Goal: Task Accomplishment & Management: Complete application form

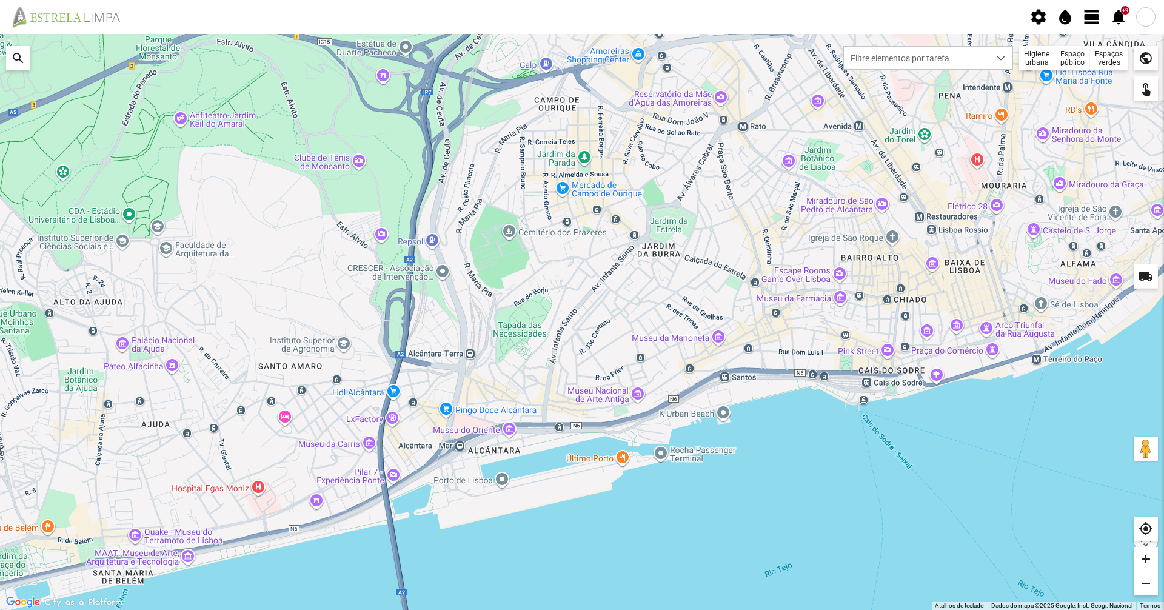
click at [1033, 67] on div "Higiene urbana" at bounding box center [1037, 58] width 36 height 24
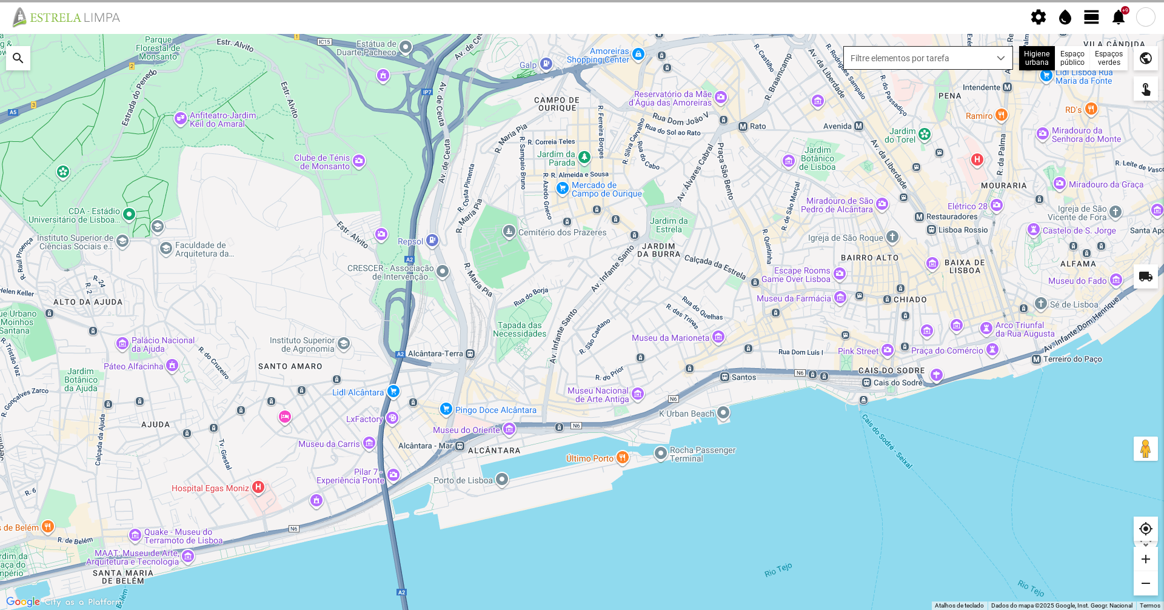
click at [970, 63] on span "Filtre elementos por tarefa" at bounding box center [917, 58] width 146 height 22
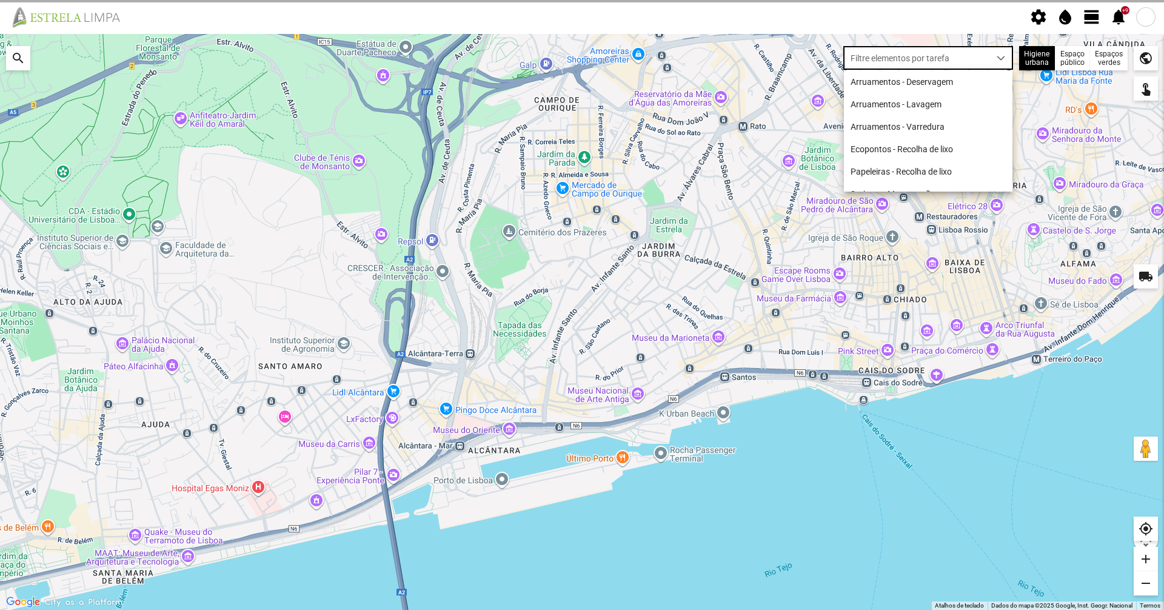
scroll to position [7, 54]
click at [957, 78] on li "Arruamentos - Deservagem" at bounding box center [928, 81] width 169 height 22
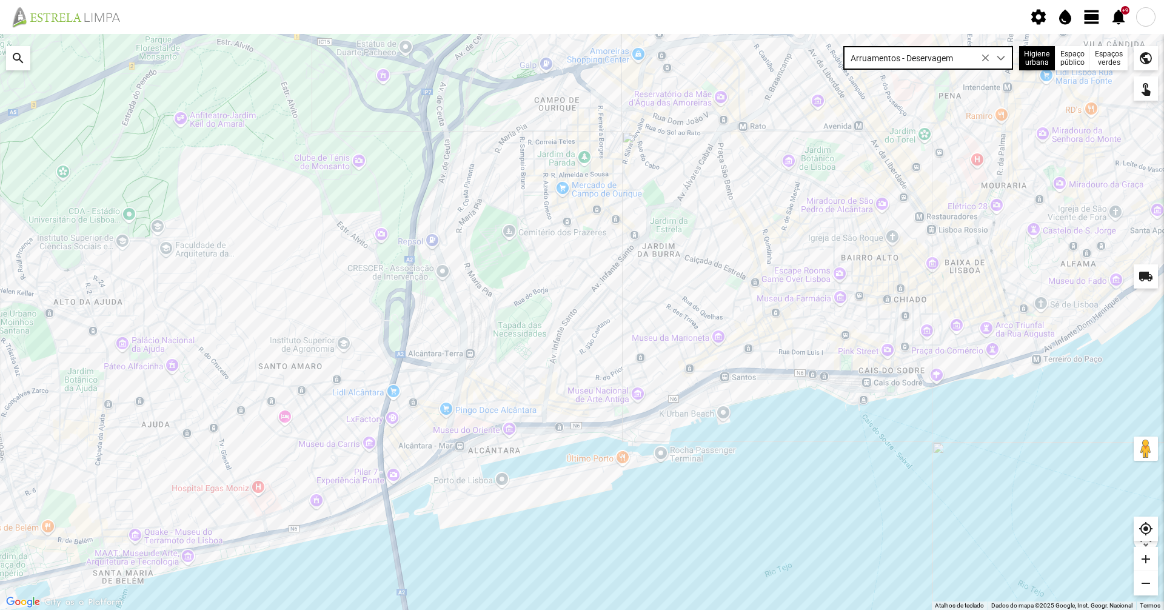
click at [1085, 21] on span "view_day" at bounding box center [1092, 17] width 18 height 18
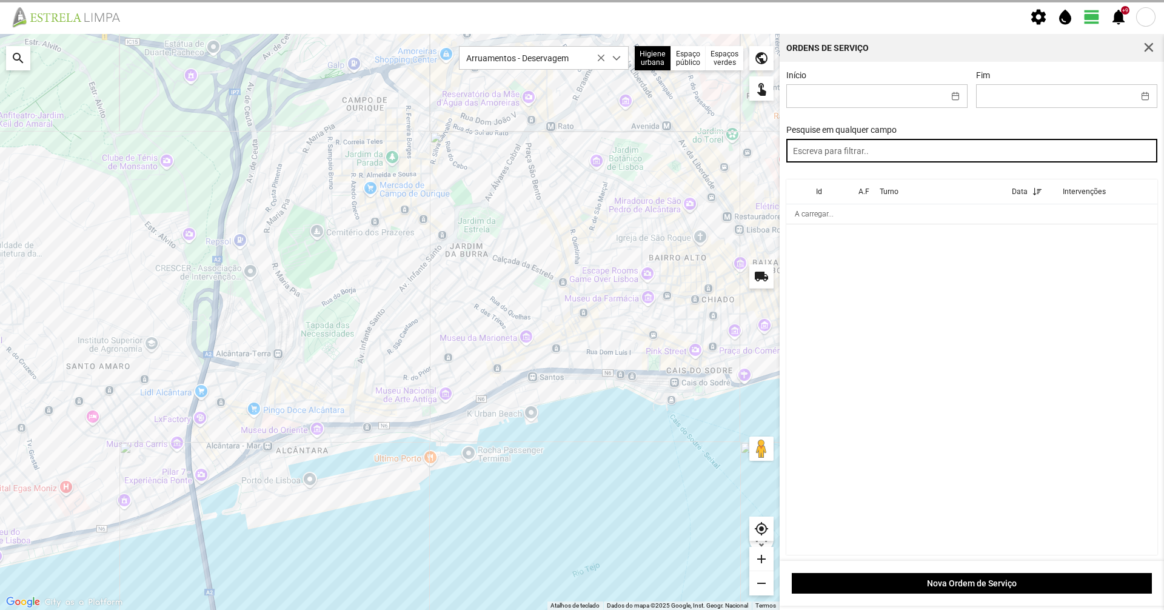
click at [964, 155] on input "text" at bounding box center [973, 151] width 372 height 24
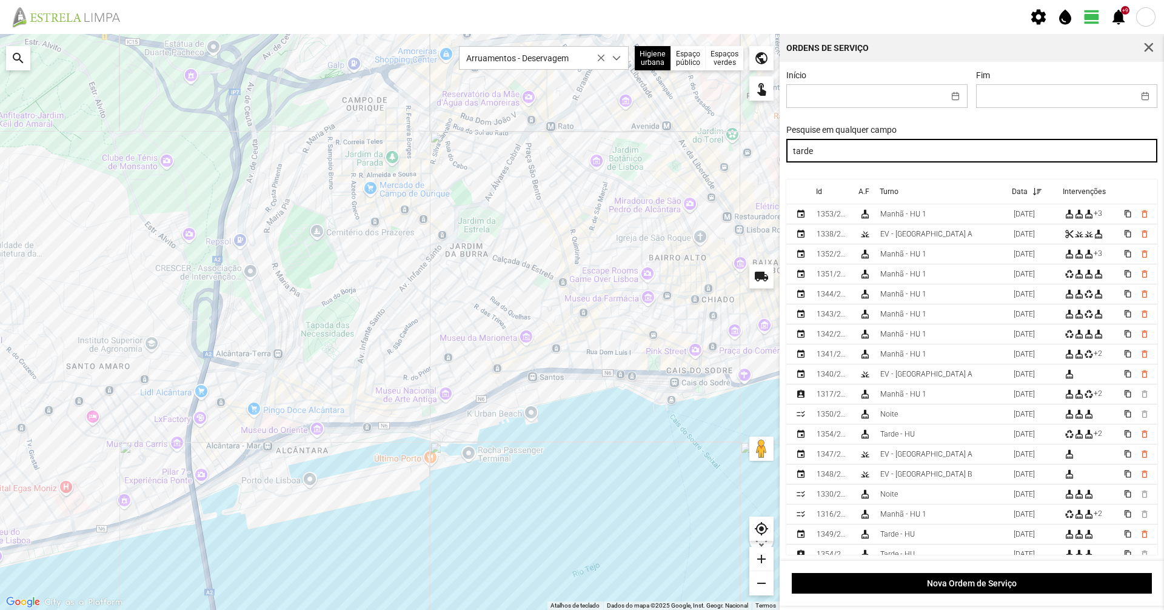
type input "tarde"
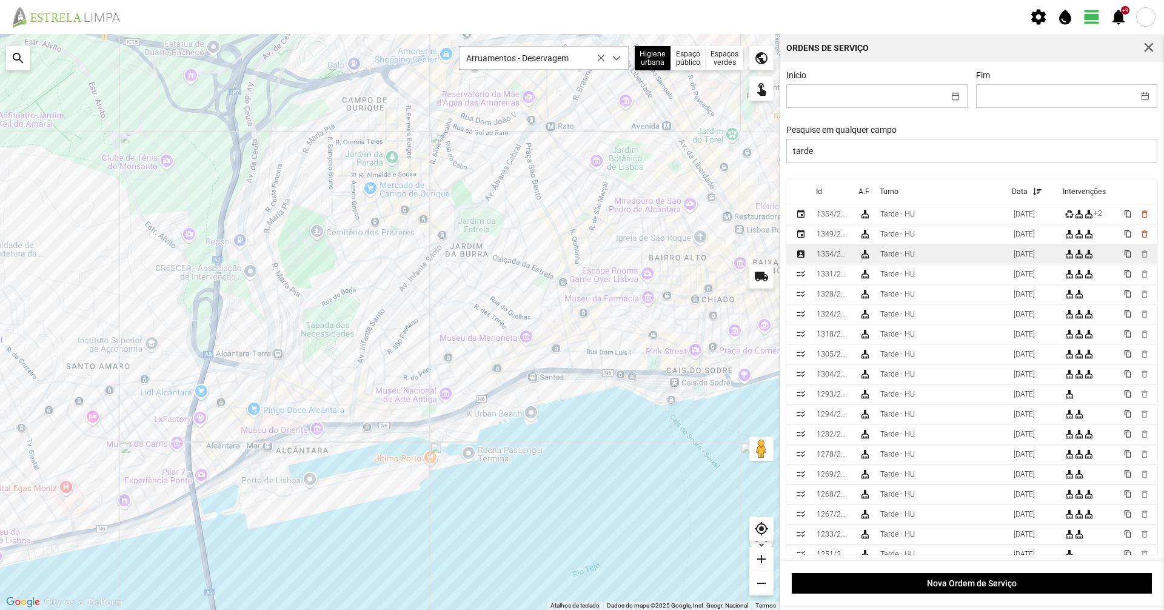
click at [894, 258] on div "Tarde - HU" at bounding box center [898, 254] width 35 height 8
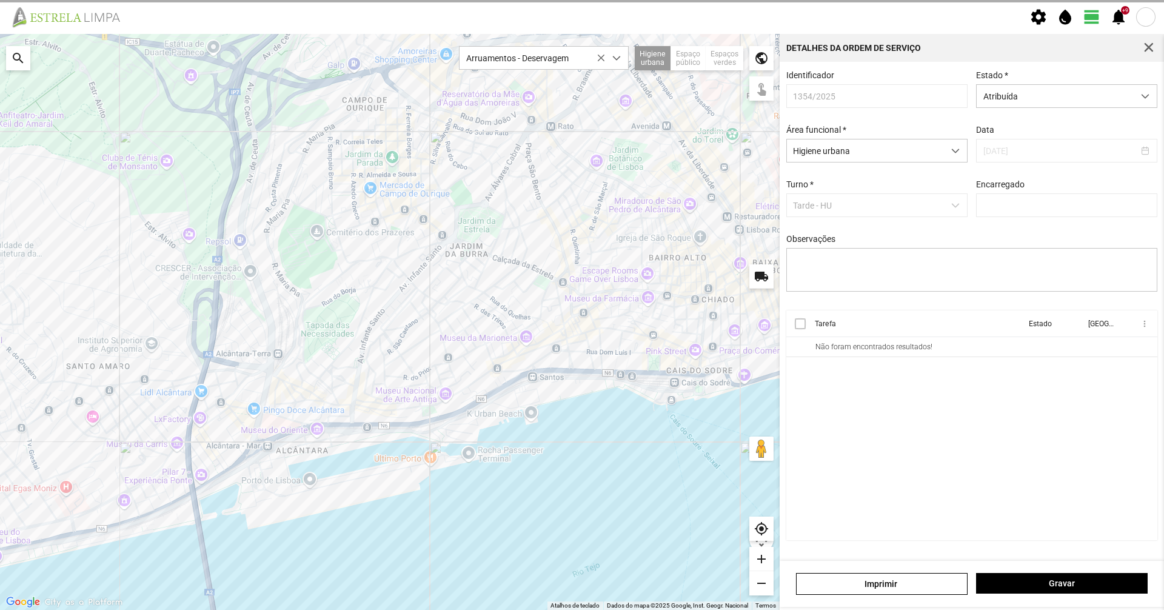
type input "[PERSON_NAME]"
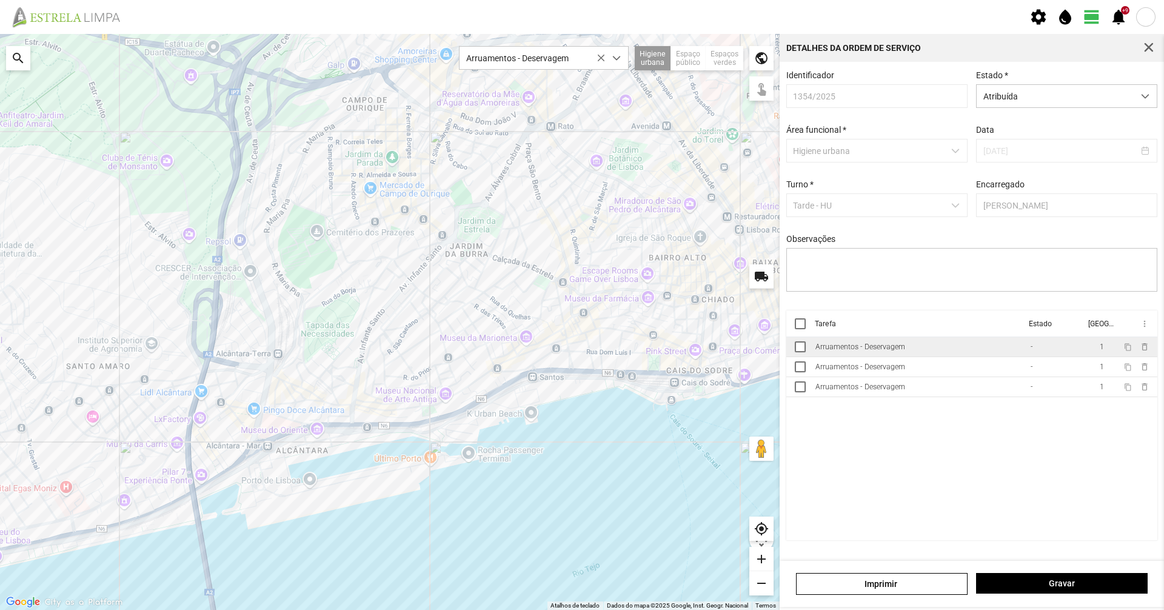
click at [910, 347] on td "Arruamentos - Deservagem" at bounding box center [918, 347] width 215 height 20
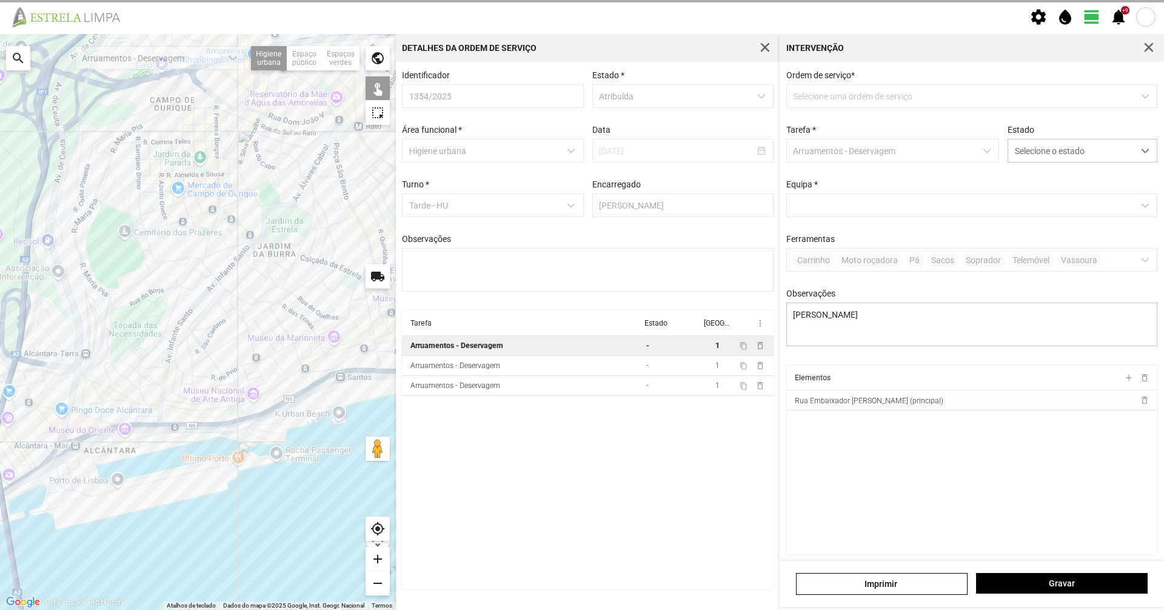
click at [1076, 140] on div "Estado Selecione o estado" at bounding box center [1083, 144] width 158 height 38
click at [1075, 147] on span "Selecione o estado" at bounding box center [1071, 150] width 126 height 22
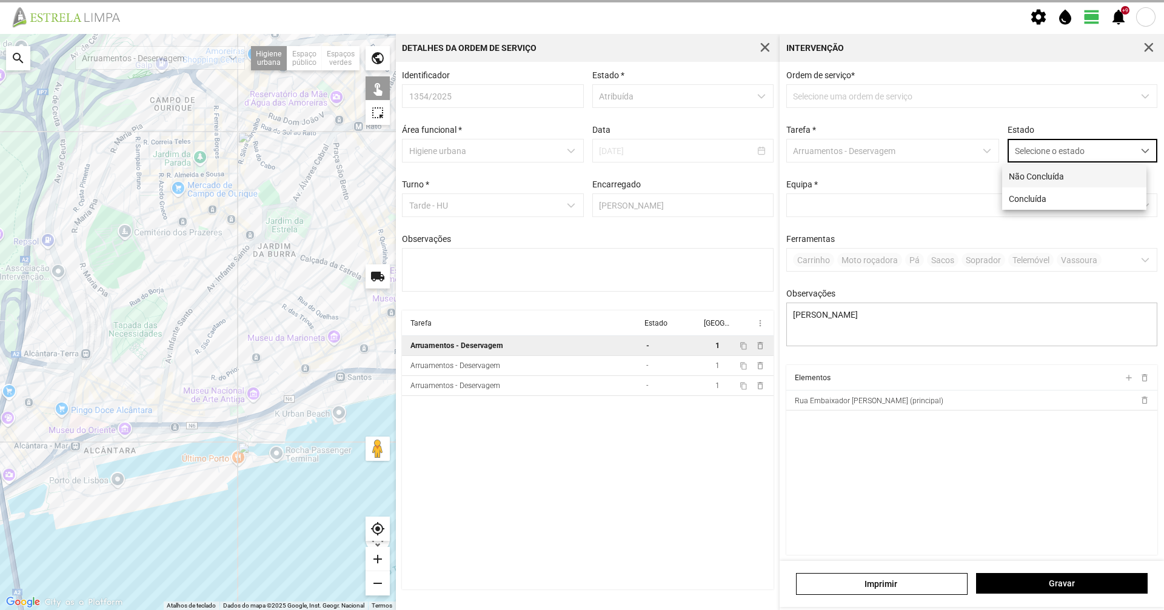
scroll to position [7, 54]
click at [1058, 190] on li "Concluída" at bounding box center [1074, 198] width 144 height 22
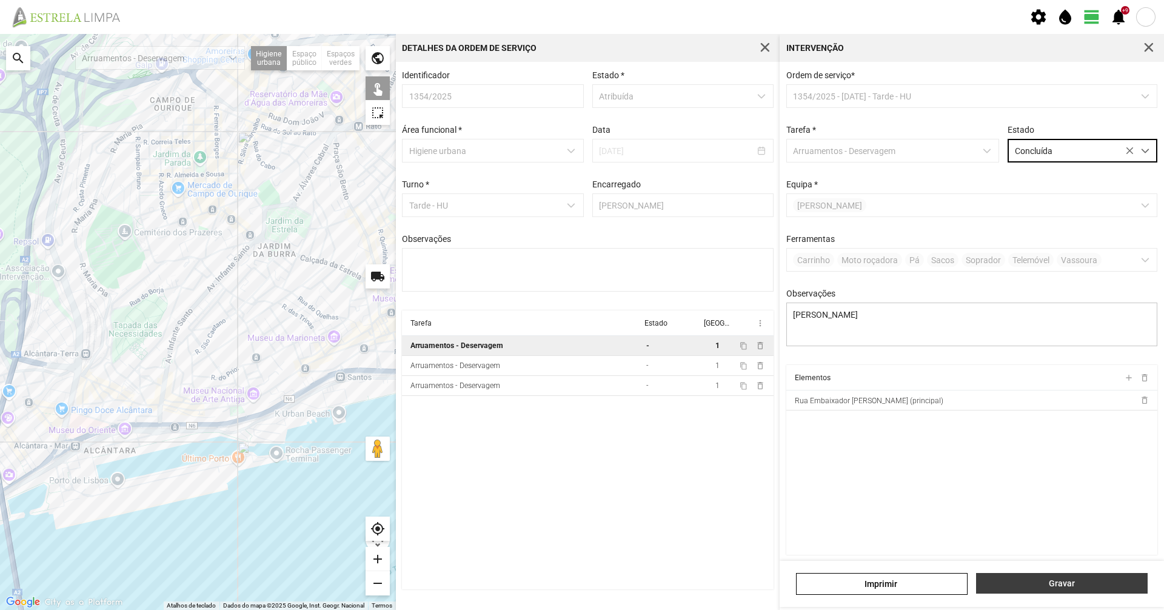
click at [1099, 577] on button "Gravar" at bounding box center [1062, 583] width 172 height 21
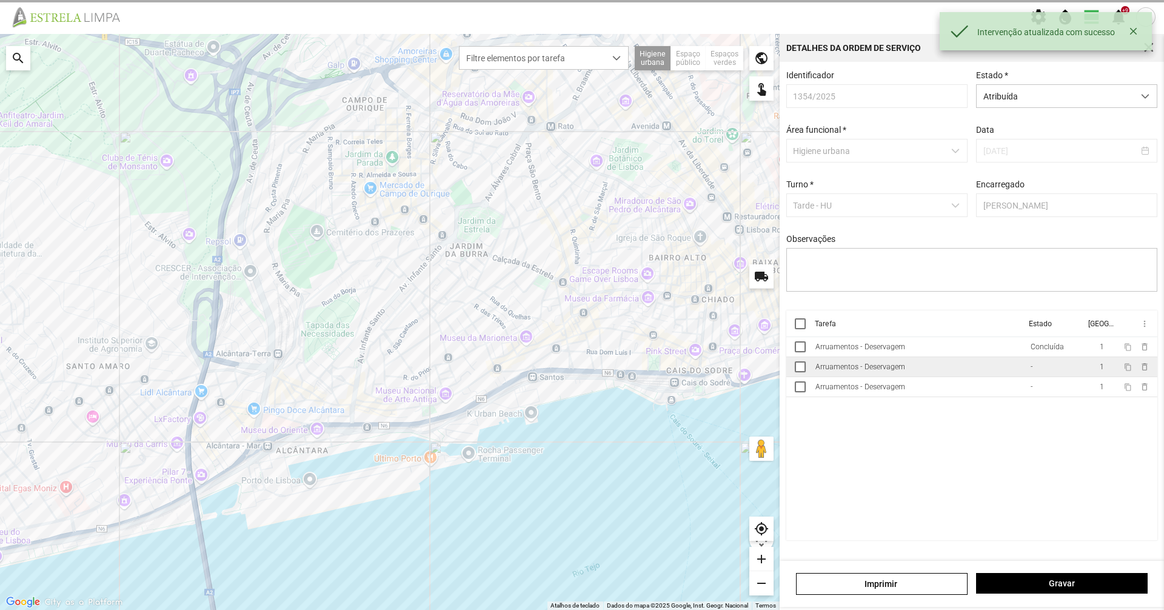
click at [1010, 374] on td "Arruamentos - Deservagem" at bounding box center [918, 367] width 215 height 20
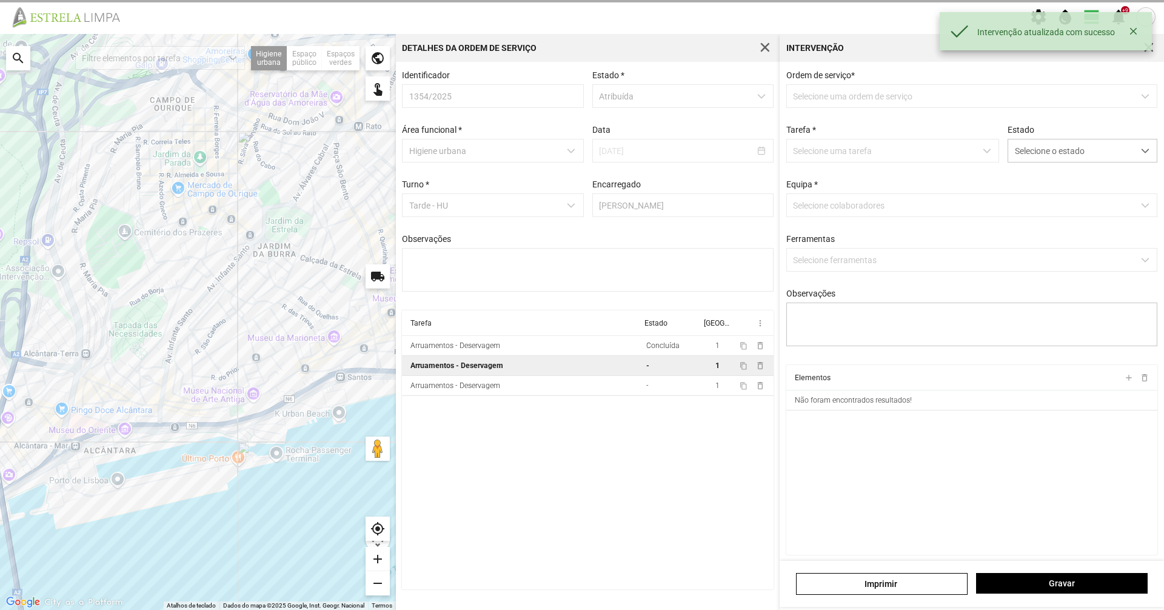
type textarea "[PERSON_NAME]"
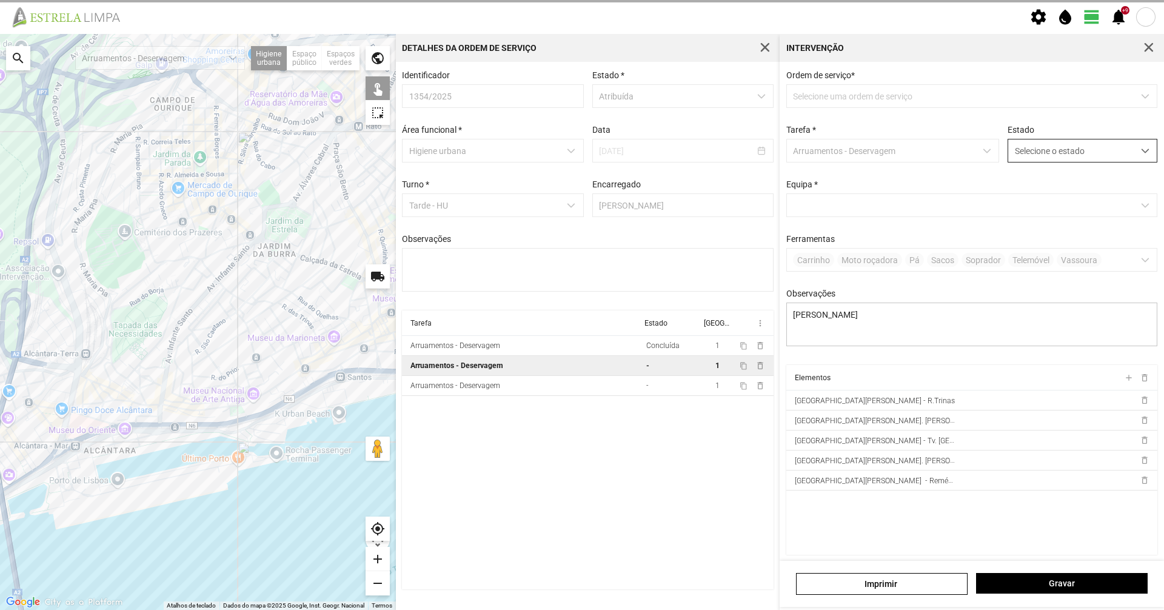
click at [1059, 145] on span "Selecione o estado" at bounding box center [1071, 150] width 126 height 22
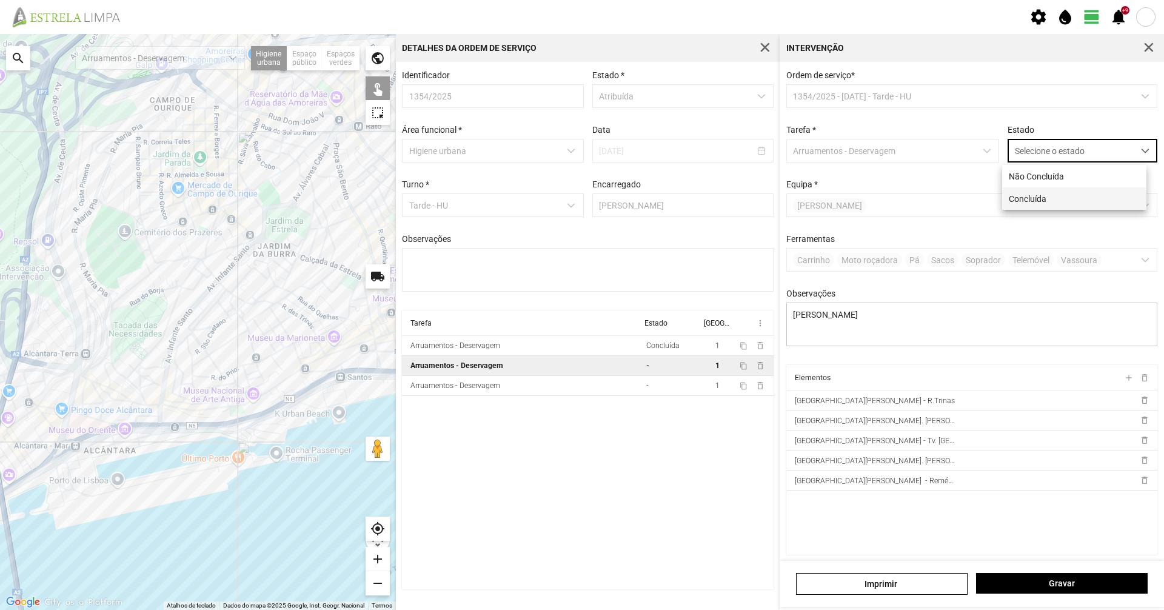
click at [1062, 198] on li "Concluída" at bounding box center [1074, 198] width 144 height 22
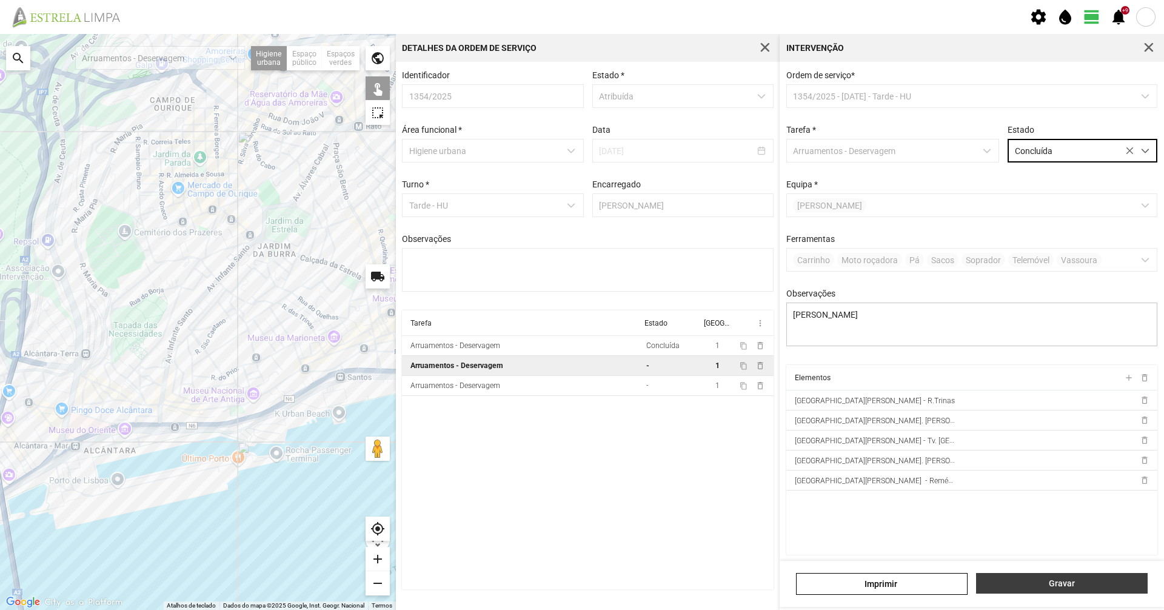
click at [1081, 585] on span "Gravar" at bounding box center [1062, 584] width 159 height 10
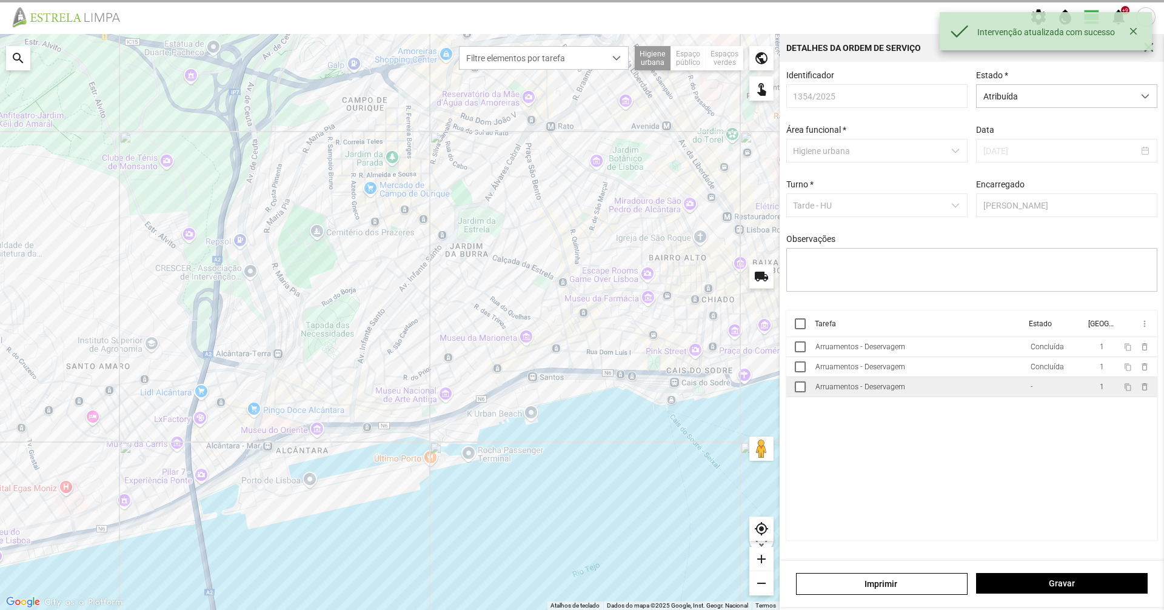
click at [1015, 397] on td "Arruamentos - Deservagem" at bounding box center [918, 387] width 215 height 20
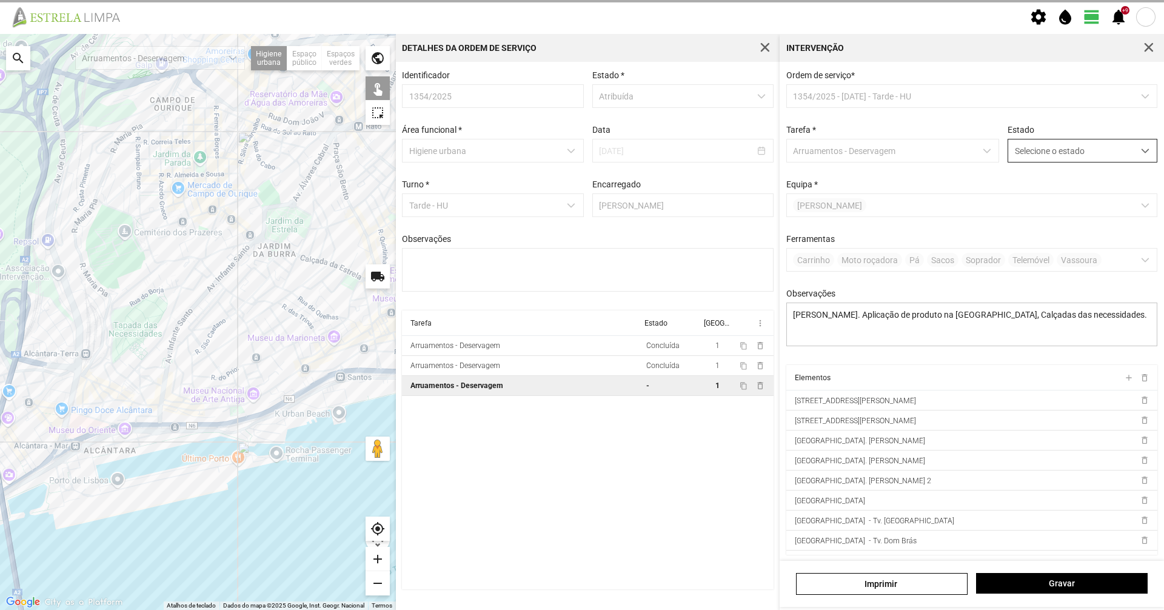
click at [1070, 151] on span "Selecione o estado" at bounding box center [1071, 150] width 126 height 22
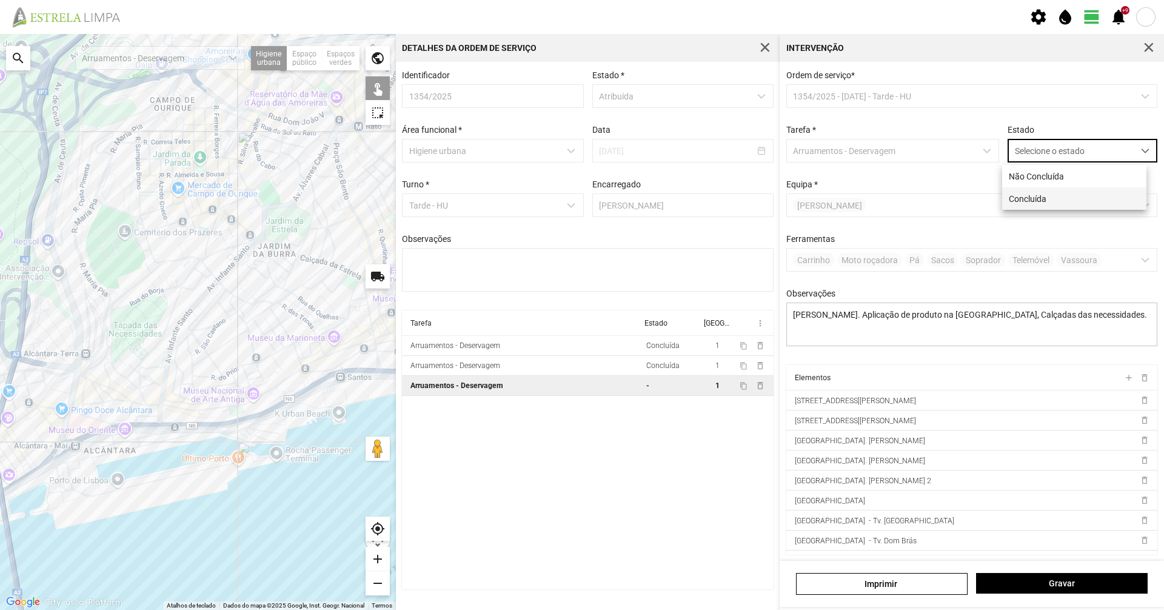
click at [1062, 198] on li "Concluída" at bounding box center [1074, 198] width 144 height 22
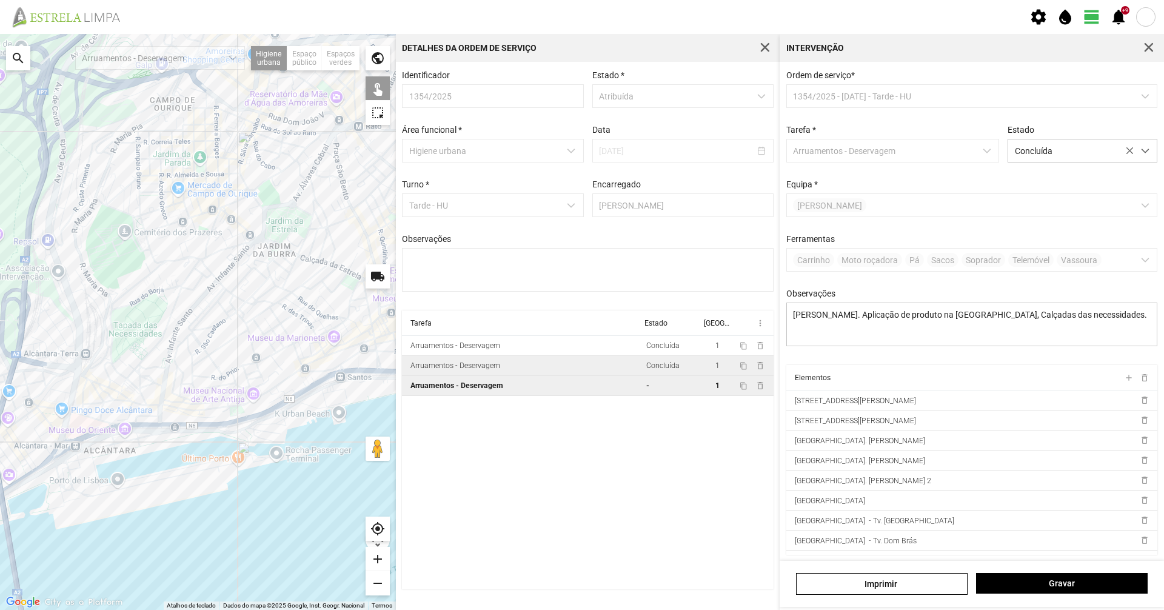
click at [640, 370] on tr "Arruamentos - Deservagem Concluída 1 content_copy delete_outline" at bounding box center [588, 366] width 372 height 20
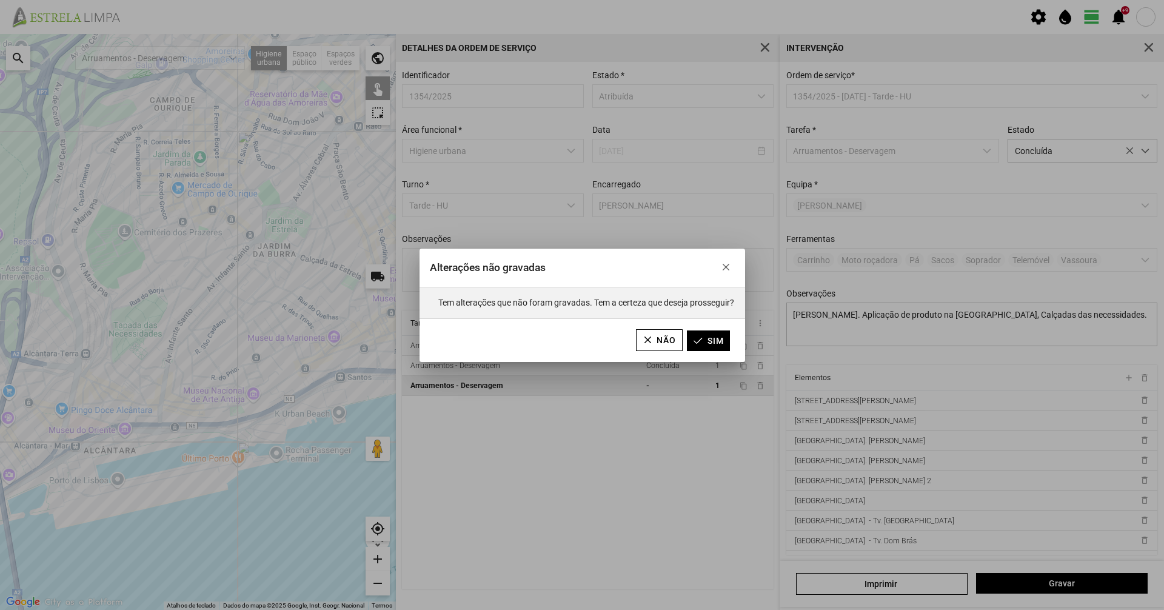
click at [1080, 143] on div "Alterações não gravadas Tem alterações que não foram gravadas. Tem a certeza qu…" at bounding box center [582, 305] width 1164 height 610
click at [705, 340] on button "Sim" at bounding box center [708, 340] width 43 height 21
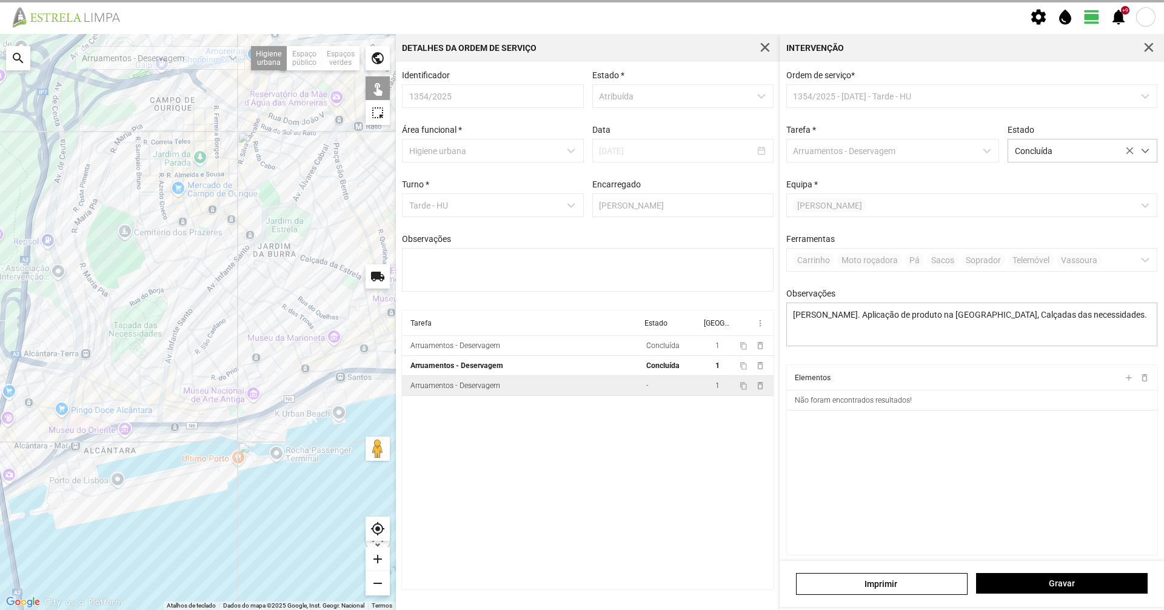
type textarea "[PERSON_NAME]"
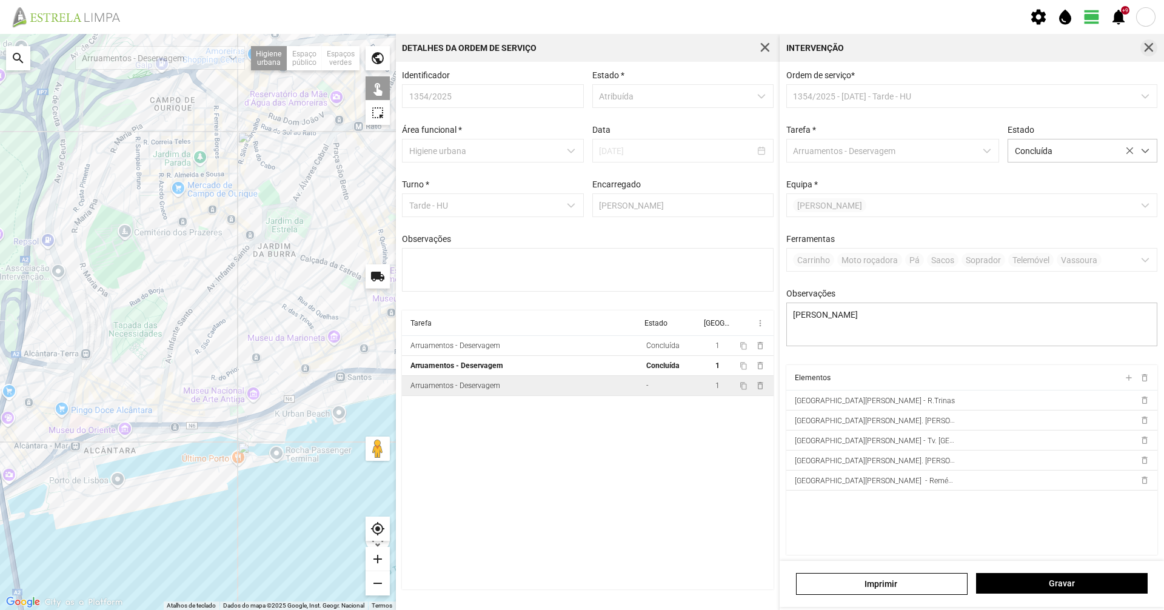
click at [1156, 52] on button "button" at bounding box center [1149, 47] width 17 height 17
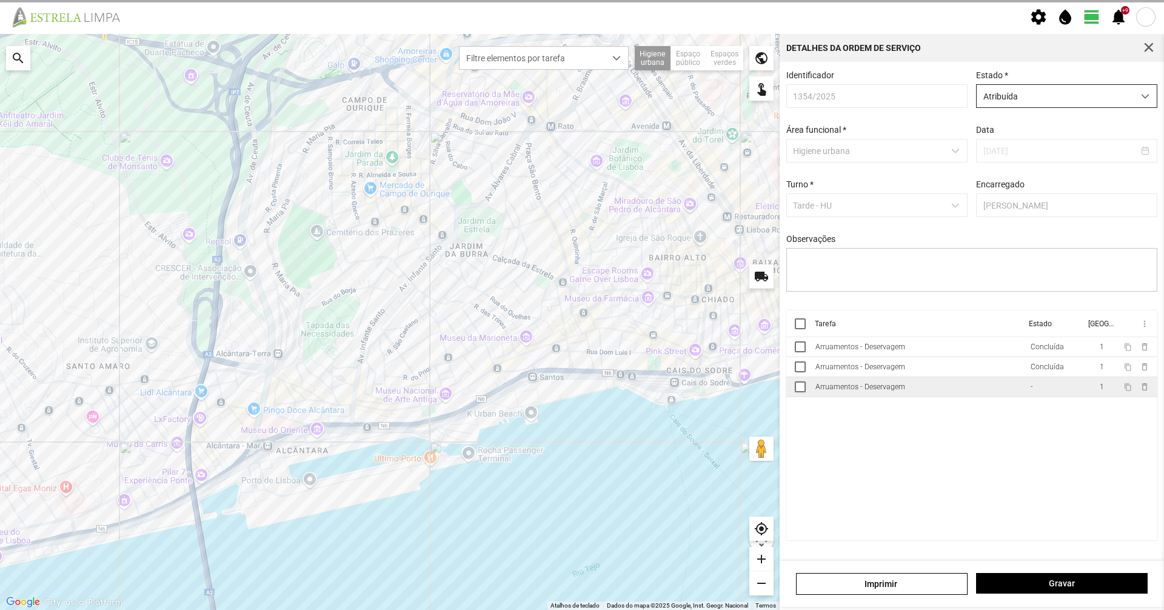
click at [1102, 98] on span "Atribuída" at bounding box center [1055, 96] width 157 height 22
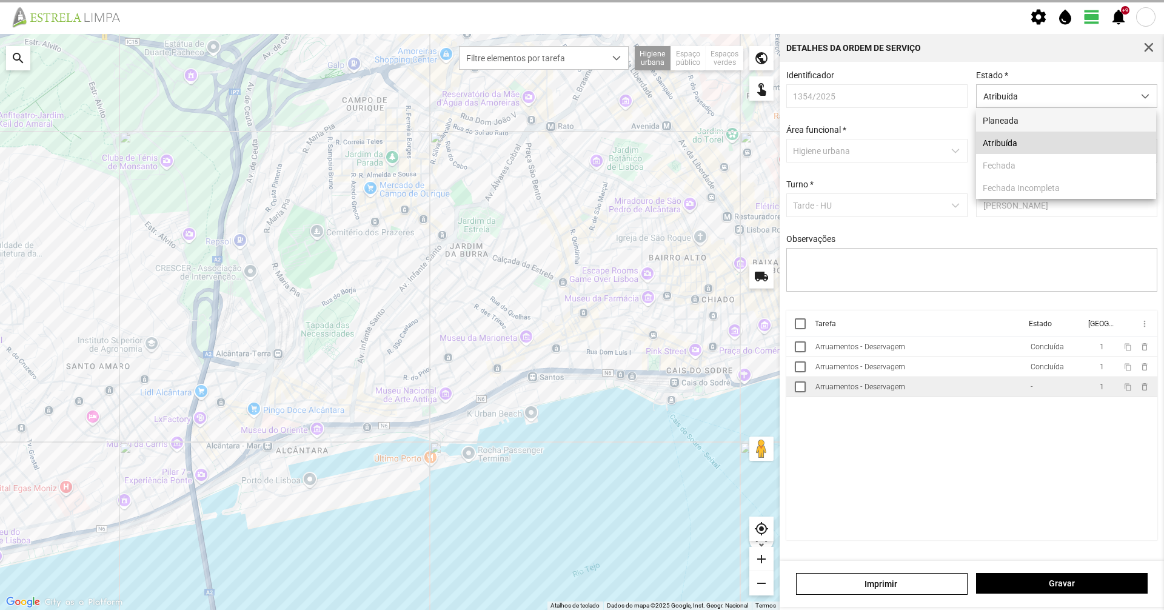
click at [1072, 129] on li "Planeada" at bounding box center [1066, 120] width 180 height 22
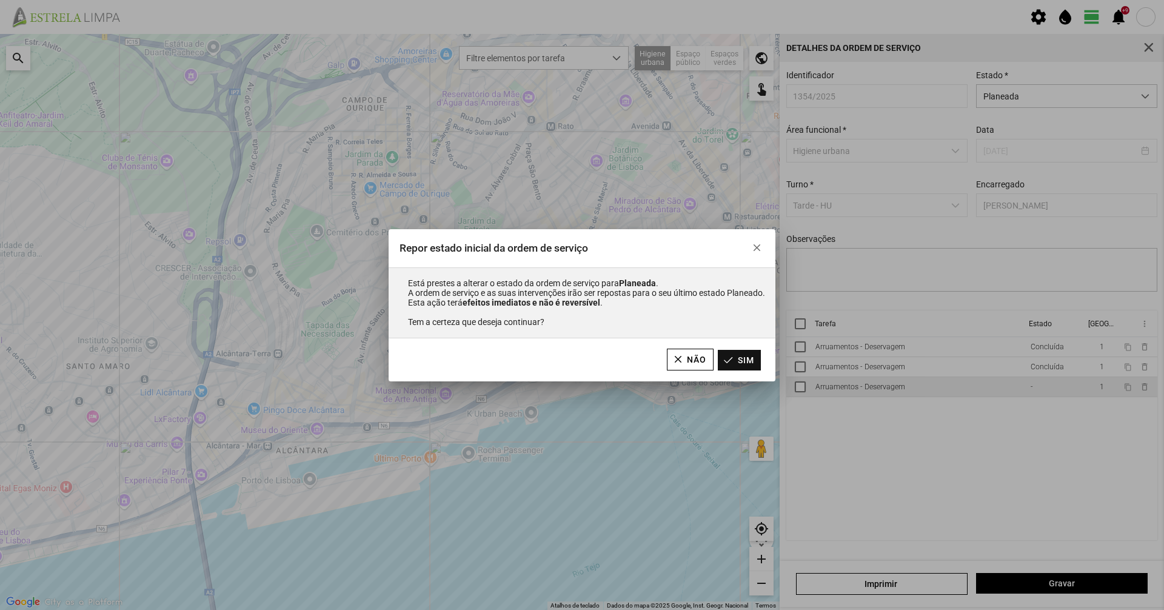
click at [743, 366] on button "Sim" at bounding box center [739, 360] width 43 height 21
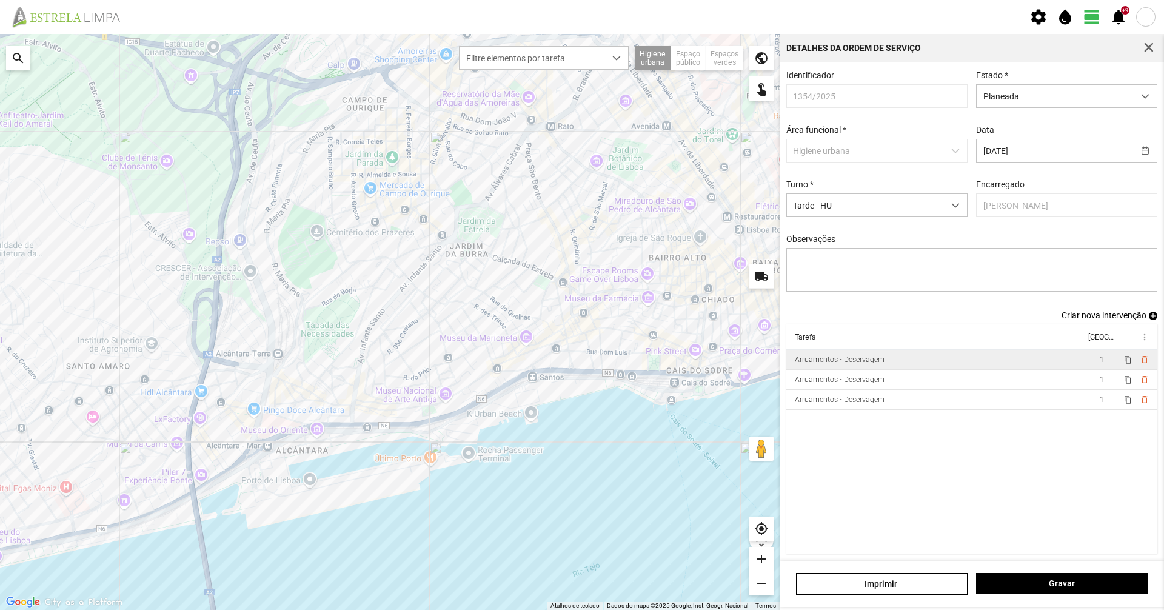
click at [845, 364] on div "Arruamentos - Deservagem" at bounding box center [840, 359] width 90 height 8
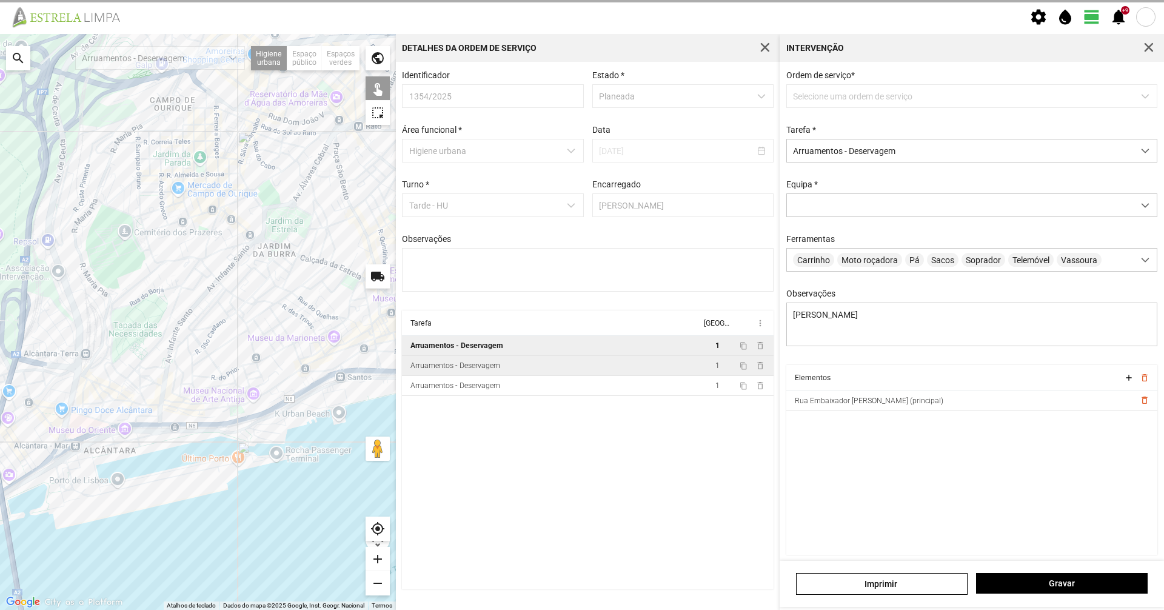
click at [558, 376] on td "Arruamentos - Deservagem" at bounding box center [551, 366] width 299 height 20
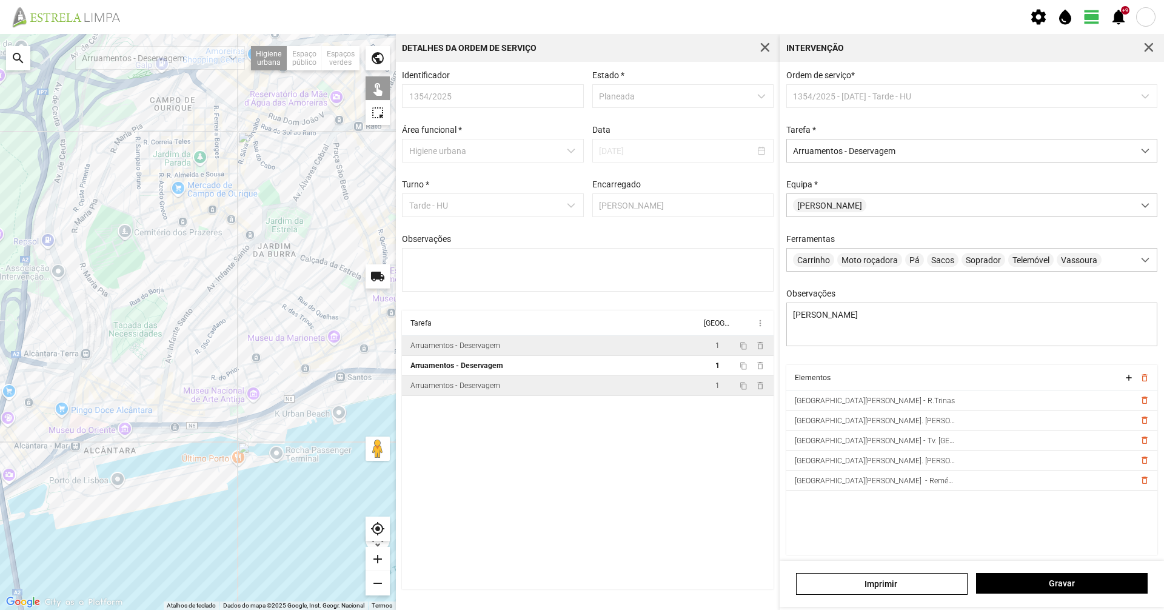
click at [542, 392] on td "Arruamentos - Deservagem" at bounding box center [551, 386] width 299 height 20
type textarea "[PERSON_NAME]. Aplicação de produto na [GEOGRAPHIC_DATA], Calçadas das necessid…"
